Goal: Information Seeking & Learning: Learn about a topic

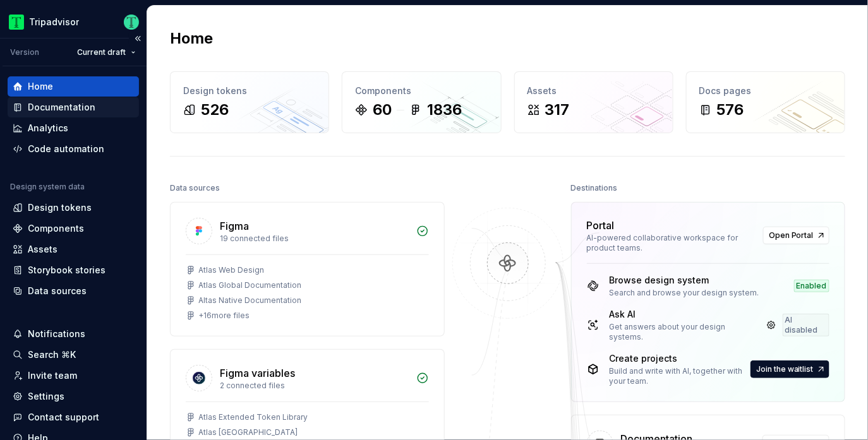
click at [99, 109] on div "Documentation" at bounding box center [73, 107] width 121 height 13
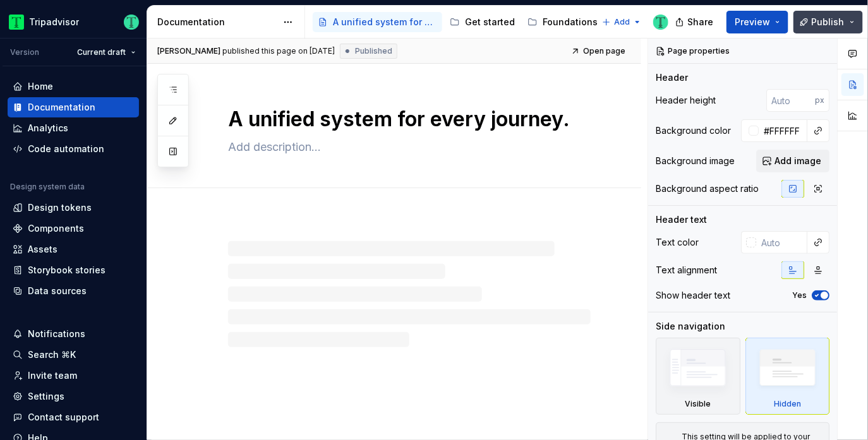
click at [854, 21] on button "Publish" at bounding box center [827, 22] width 69 height 23
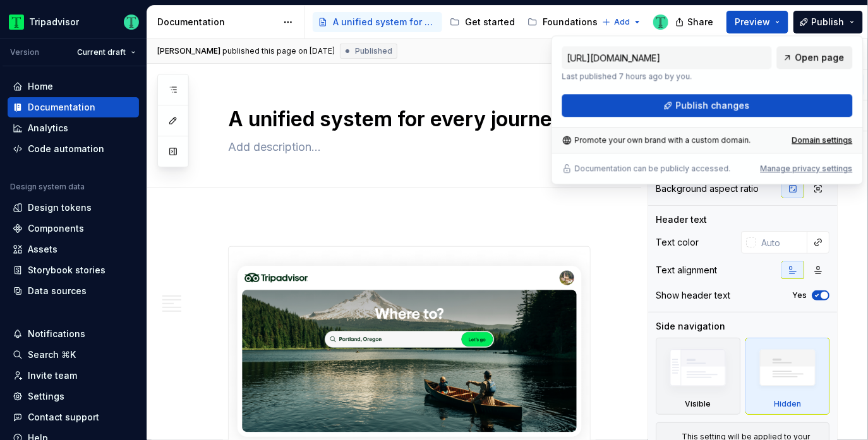
click at [817, 59] on span "Open page" at bounding box center [819, 57] width 49 height 13
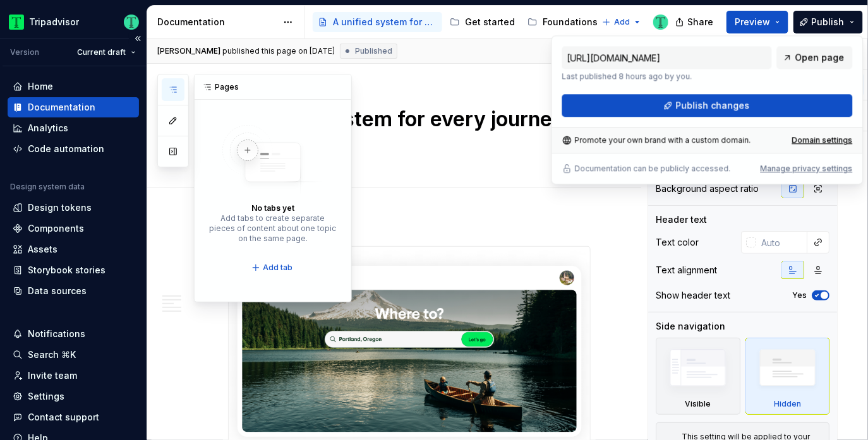
type textarea "*"
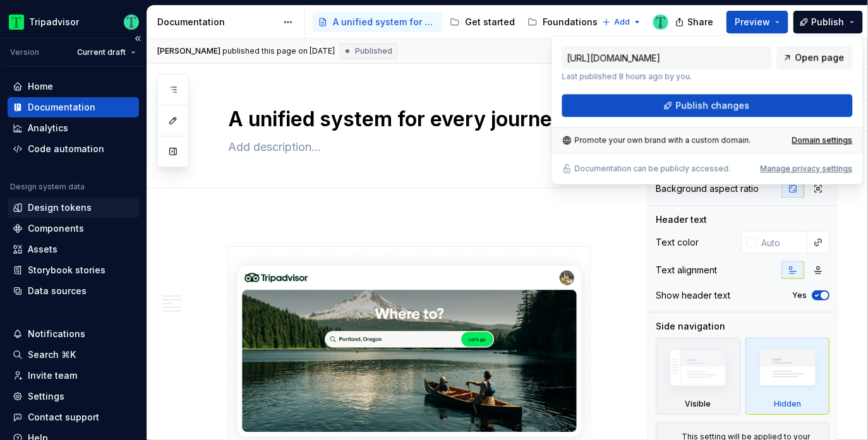
click at [66, 208] on div "Design tokens" at bounding box center [60, 208] width 64 height 13
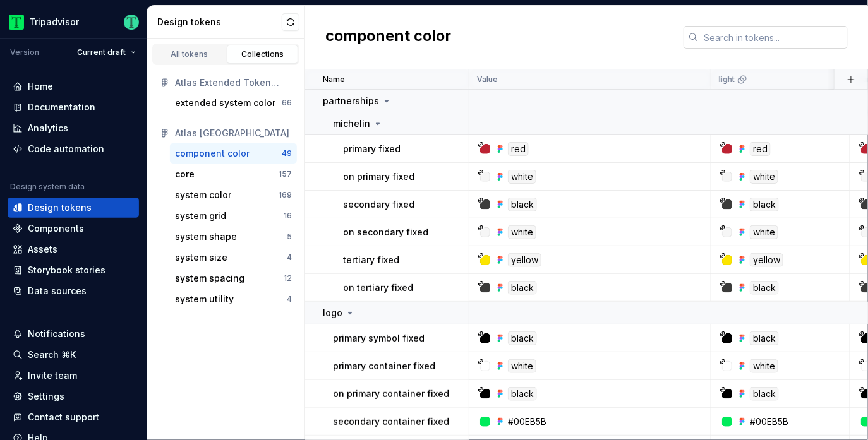
click at [733, 32] on input "text" at bounding box center [773, 37] width 149 height 23
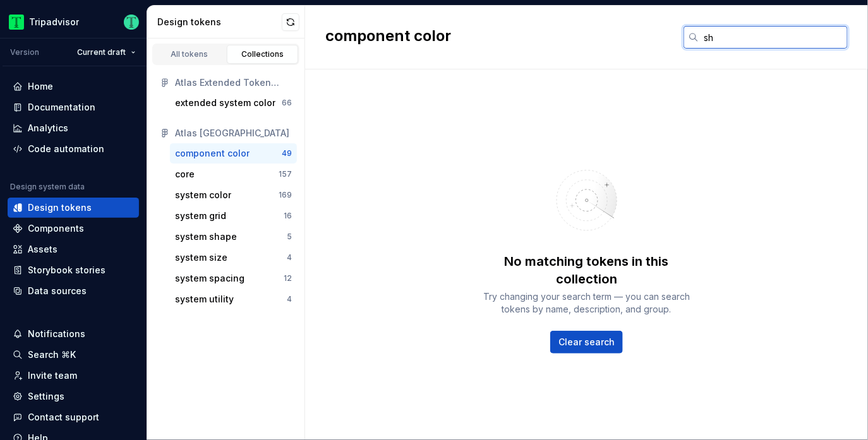
type input "s"
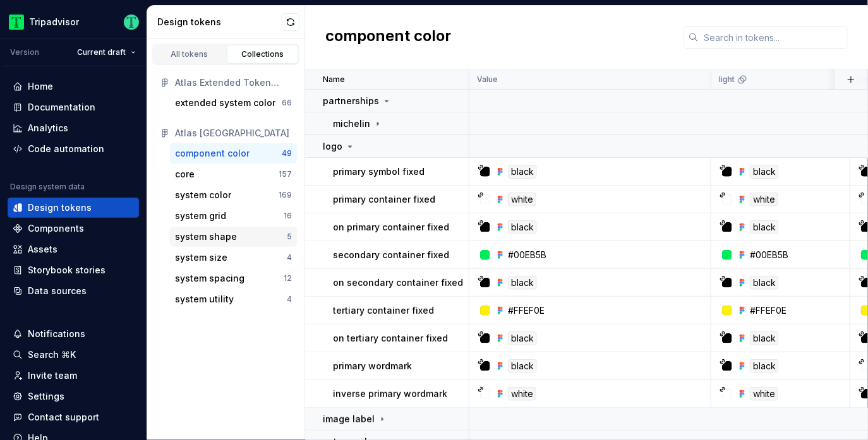
click at [222, 239] on div "system shape" at bounding box center [206, 237] width 62 height 13
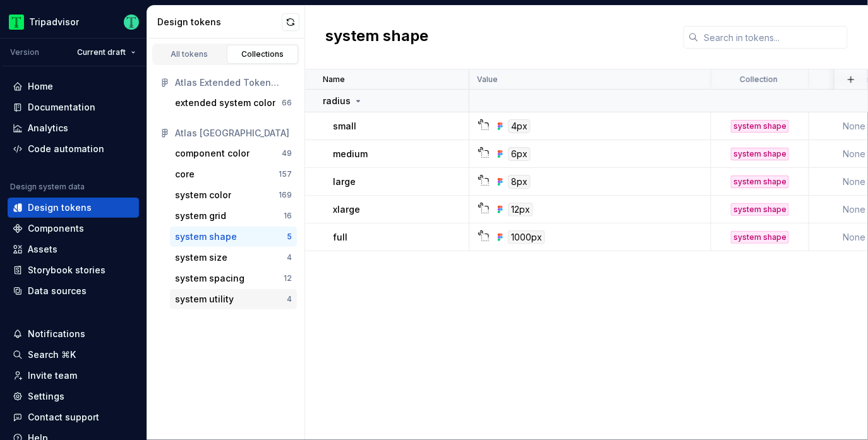
click at [220, 300] on div "system utility" at bounding box center [204, 299] width 59 height 13
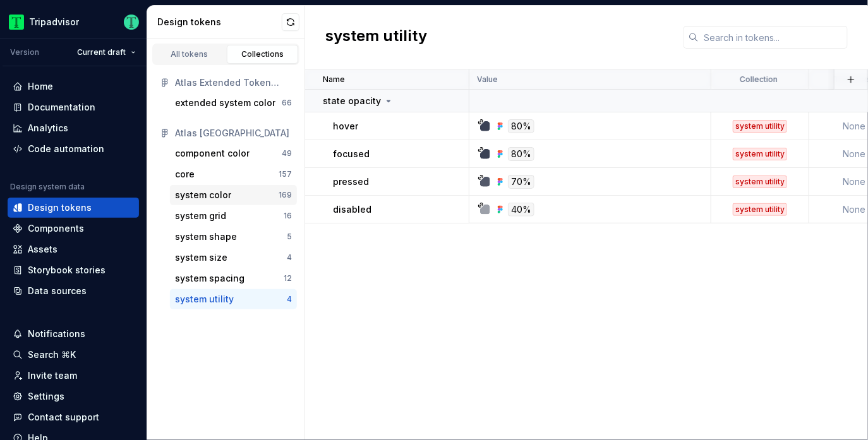
click at [218, 195] on div "system color" at bounding box center [203, 195] width 56 height 13
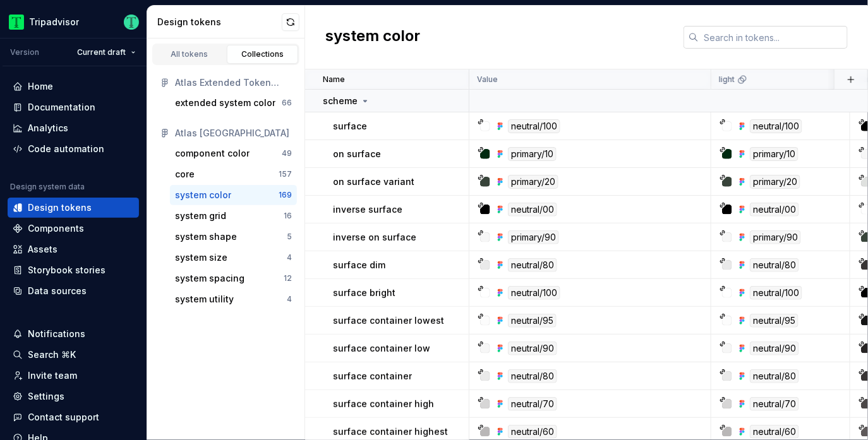
click at [732, 37] on input "text" at bounding box center [773, 37] width 149 height 23
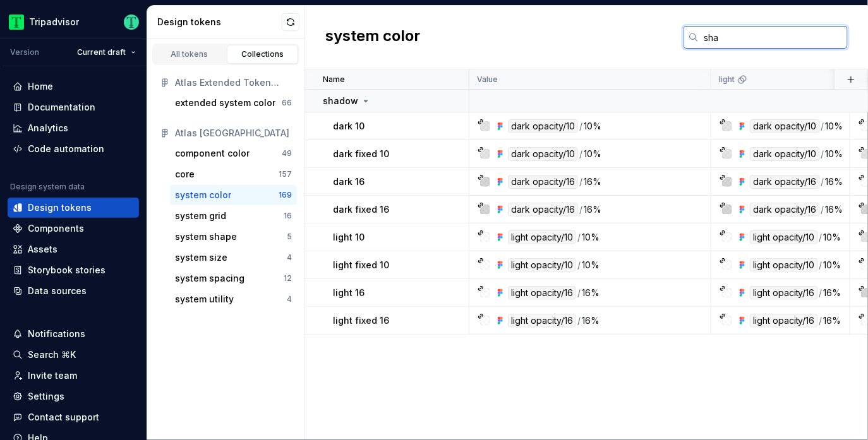
click at [757, 40] on input "sha" at bounding box center [773, 37] width 149 height 23
type input "s"
